Goal: Information Seeking & Learning: Learn about a topic

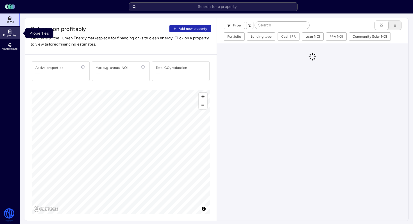
click at [10, 31] on icon at bounding box center [10, 31] width 4 height 4
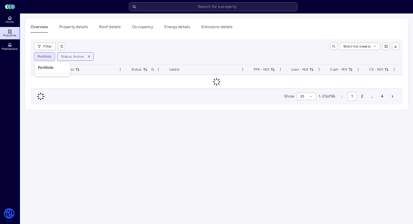
click at [45, 58] on html "Toggle Sidebar Lumen Energy Logo Home Properties Marketplace Watershed [PERSON_…" at bounding box center [206, 112] width 413 height 224
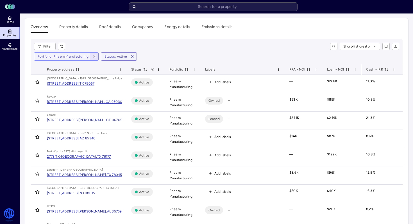
click at [94, 54] on icon "button" at bounding box center [94, 56] width 4 height 4
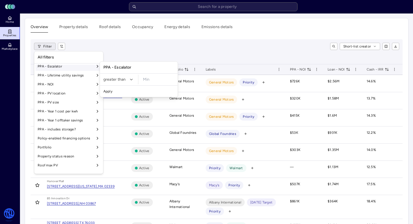
scroll to position [399, 0]
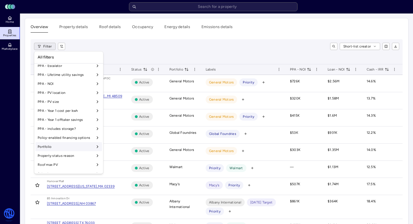
click at [61, 150] on div "Portfolio" at bounding box center [68, 146] width 67 height 9
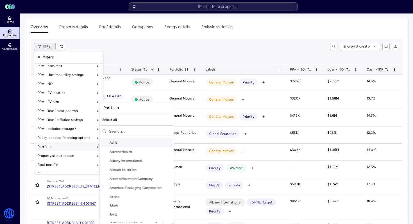
click at [114, 131] on input "text" at bounding box center [140, 131] width 63 height 9
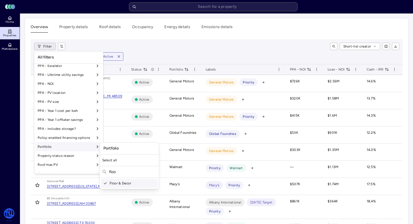
type input "floo"
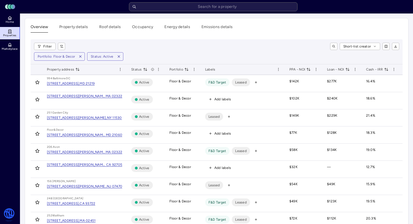
click at [211, 70] on span "Labels" at bounding box center [210, 70] width 10 height 6
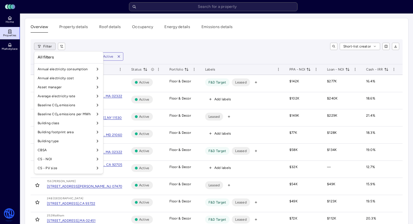
click at [61, 57] on div "All filters" at bounding box center [68, 58] width 67 height 10
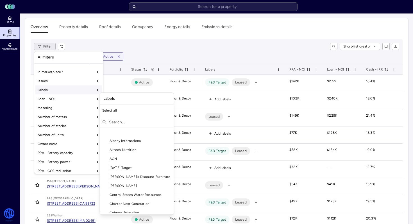
scroll to position [272, 0]
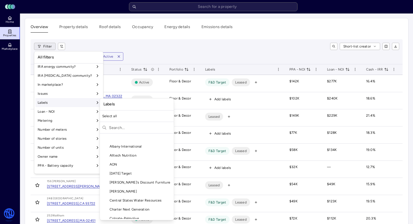
click at [117, 129] on input "text" at bounding box center [140, 127] width 63 height 9
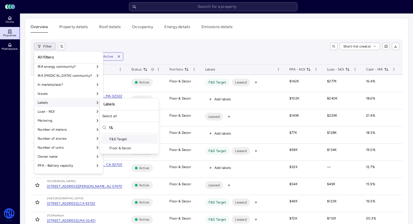
type input "f&"
click at [137, 138] on div "F&D Target" at bounding box center [129, 138] width 57 height 9
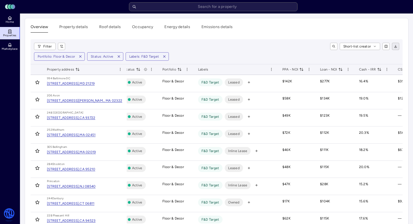
click at [394, 48] on button "button" at bounding box center [395, 46] width 7 height 7
